Goal: Transaction & Acquisition: Purchase product/service

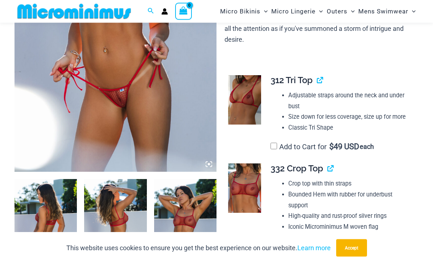
scroll to position [176, 0]
click at [356, 256] on button "Accept" at bounding box center [351, 247] width 31 height 17
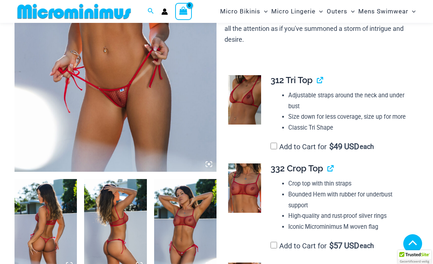
click at [334, 142] on span "$" at bounding box center [331, 146] width 4 height 9
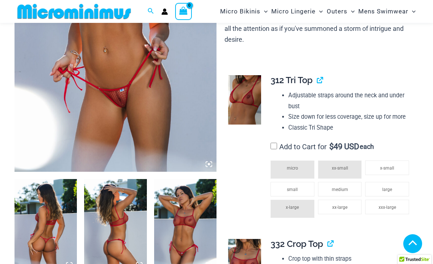
click at [292, 111] on li "Size down for less coverage, size up for more" at bounding box center [350, 116] width 124 height 11
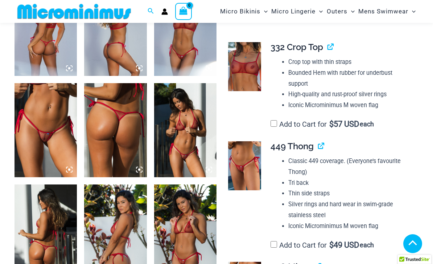
scroll to position [380, 0]
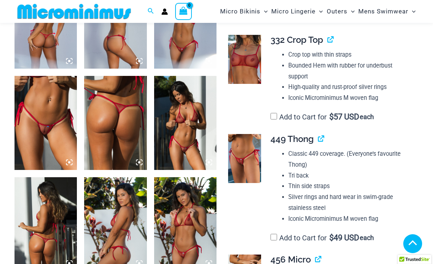
click at [329, 233] on label "Add to Cart for $ 49 USD each" at bounding box center [322, 237] width 103 height 9
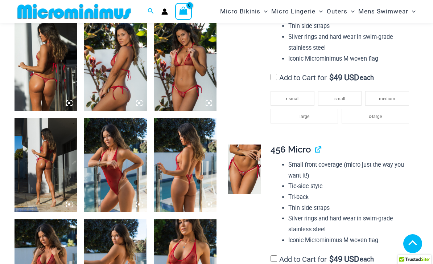
scroll to position [544, 0]
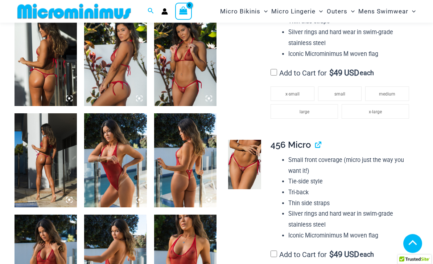
click at [326, 250] on label "Add to Cart for $ 49 USD each" at bounding box center [322, 254] width 103 height 9
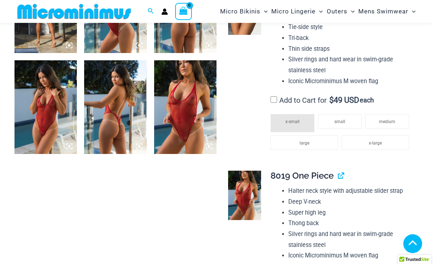
scroll to position [698, 0]
click at [54, 129] on img at bounding box center [46, 108] width 62 height 94
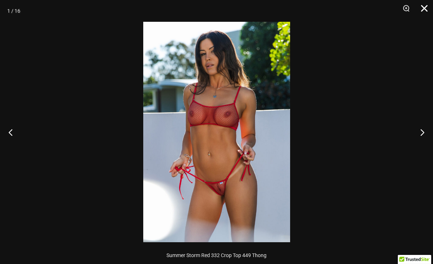
click at [425, 14] on button "Close" at bounding box center [422, 11] width 18 height 22
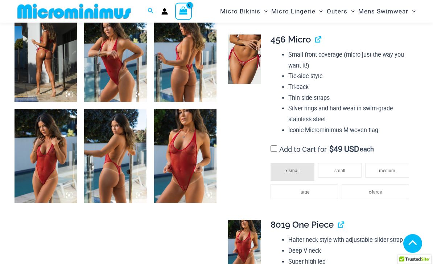
scroll to position [642, 0]
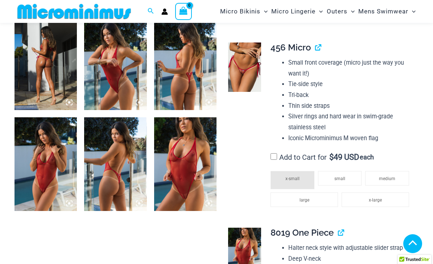
click at [187, 180] on img at bounding box center [185, 164] width 62 height 94
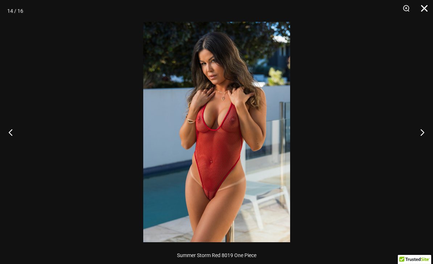
click at [424, 11] on button "Close" at bounding box center [422, 11] width 18 height 22
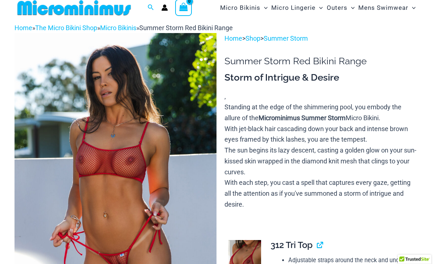
scroll to position [0, 0]
